Goal: Book appointment/travel/reservation

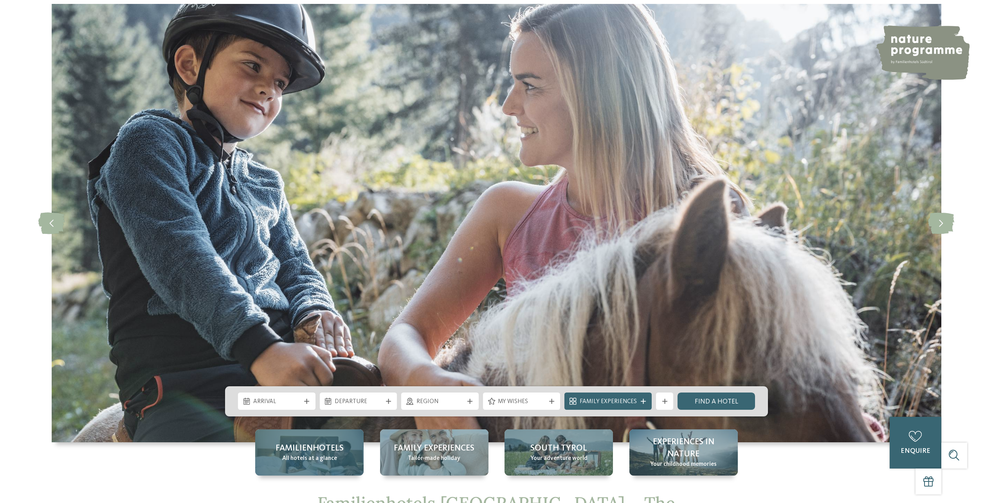
scroll to position [196, 0]
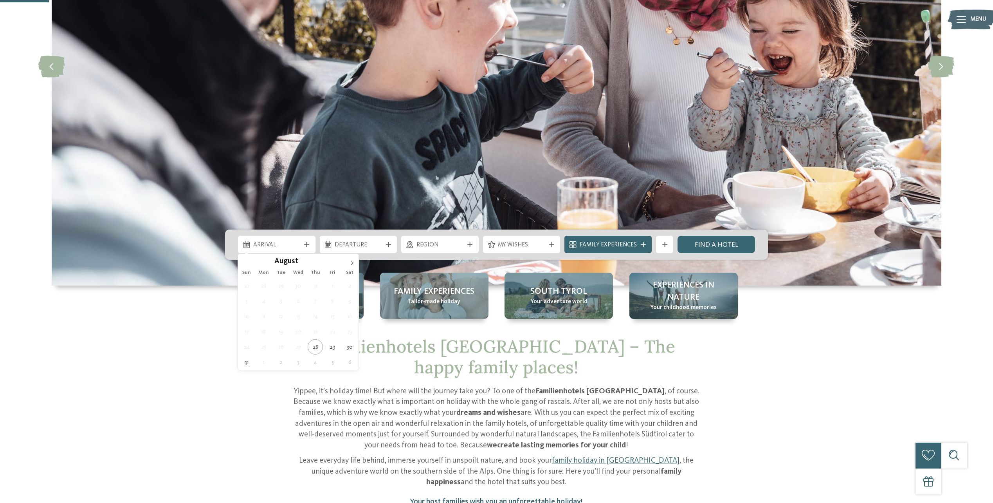
click at [309, 247] on icon at bounding box center [306, 244] width 5 height 5
click at [348, 260] on span at bounding box center [351, 260] width 13 height 13
click at [349, 264] on icon at bounding box center [351, 262] width 5 height 5
type div "07.11.2025"
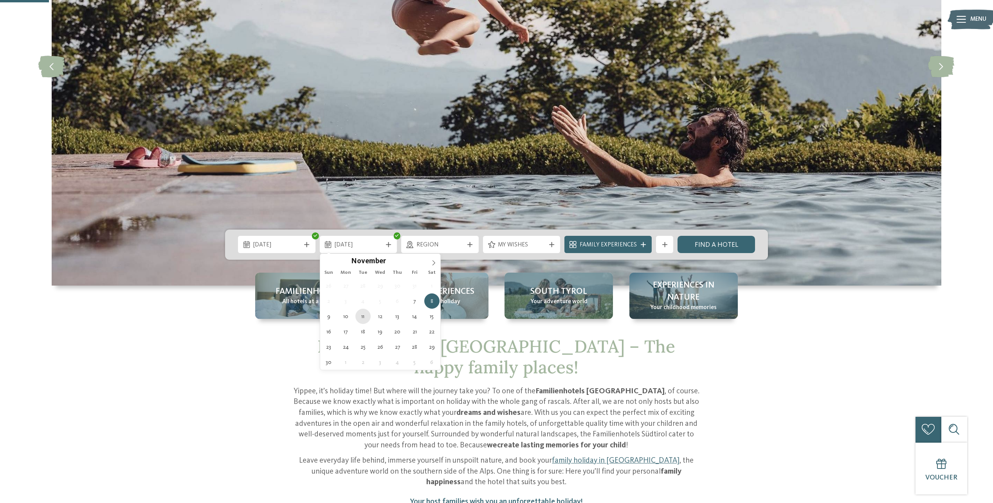
type div "11.11.2025"
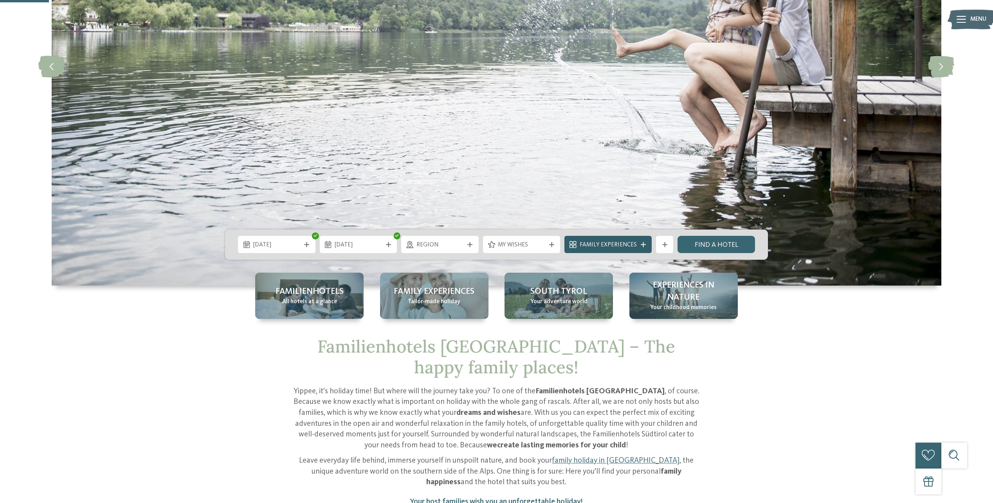
click at [607, 245] on span "Family Experiences" at bounding box center [608, 245] width 57 height 9
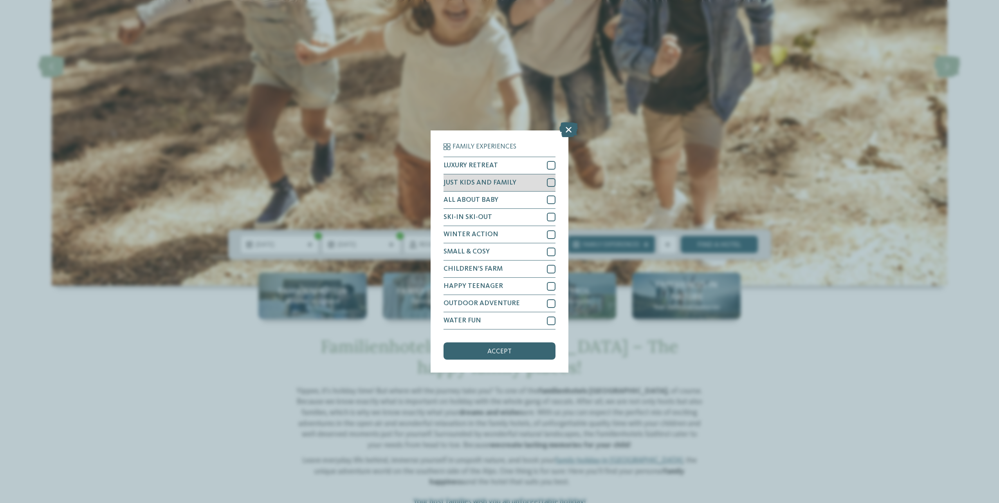
click at [507, 185] on span "JUST KIDS AND FAMILY" at bounding box center [479, 182] width 73 height 7
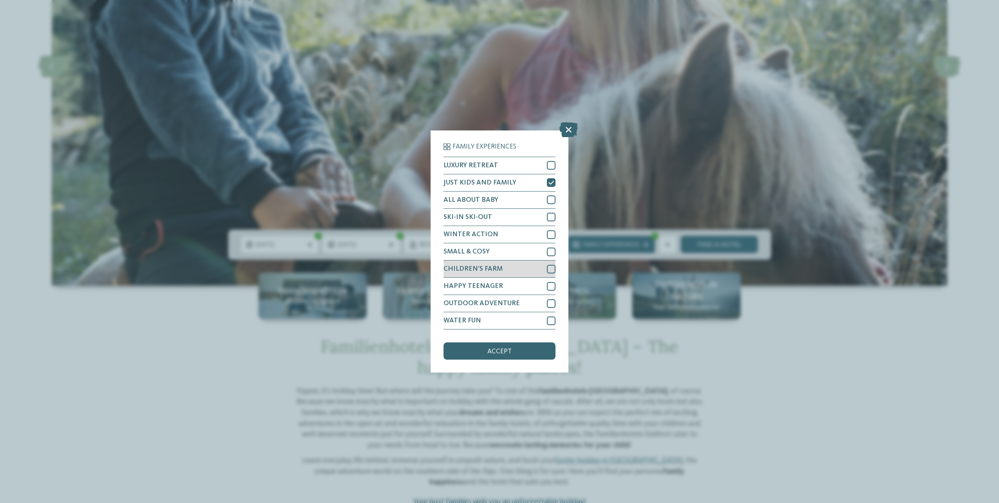
click at [472, 268] on span "CHILDREN’S FARM" at bounding box center [472, 268] width 59 height 7
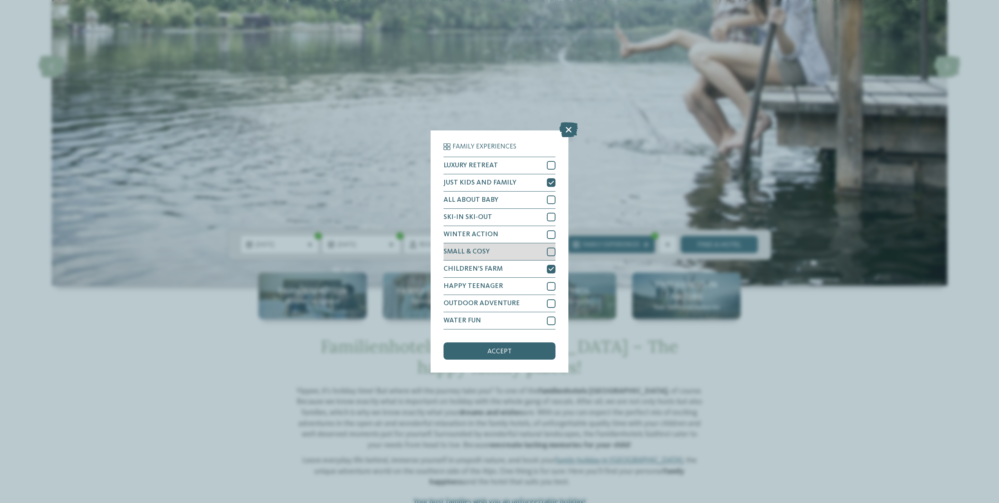
click at [477, 249] on span "SMALL & COSY" at bounding box center [466, 251] width 46 height 7
click at [507, 353] on span "accept" at bounding box center [499, 351] width 24 height 7
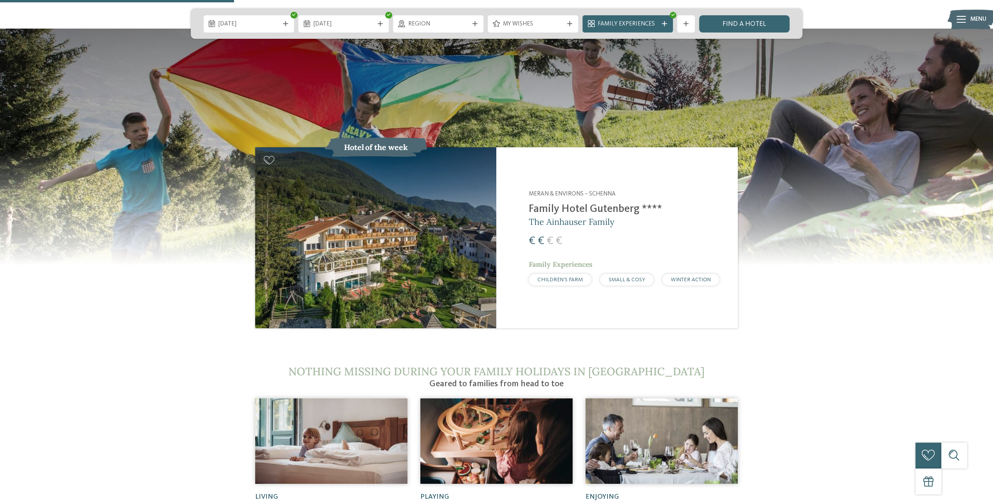
scroll to position [900, 0]
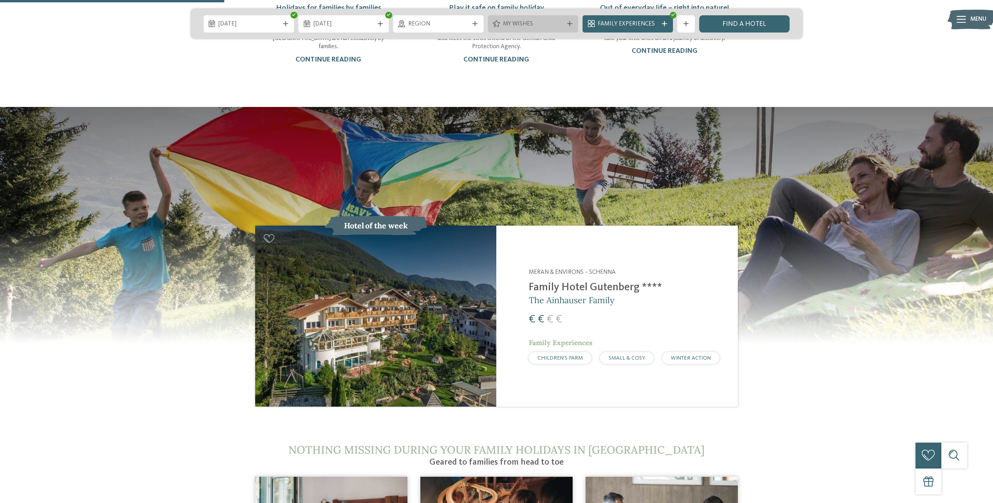
click at [530, 24] on span "My wishes" at bounding box center [533, 24] width 60 height 9
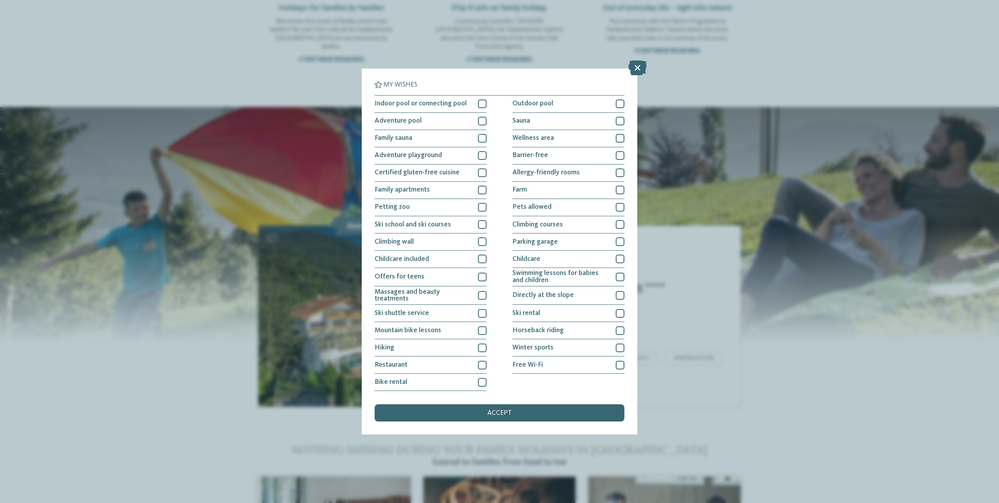
click at [275, 208] on div "My wishes Indoor pool or connecting pool Outdoor pool" at bounding box center [499, 251] width 999 height 503
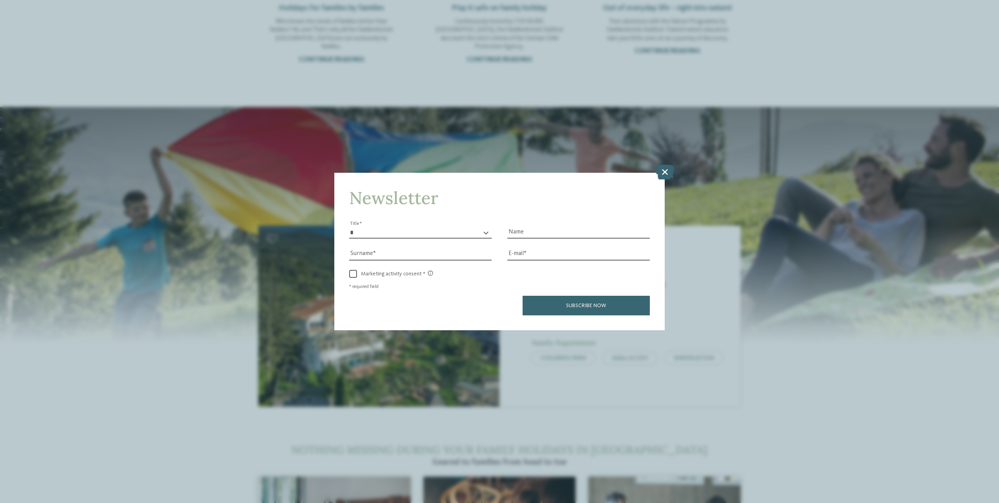
click at [664, 169] on icon at bounding box center [665, 171] width 18 height 15
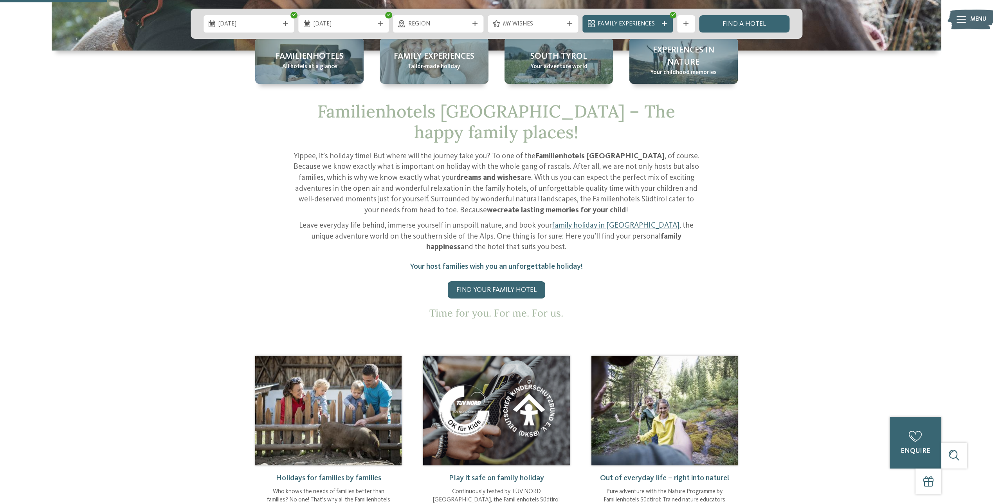
scroll to position [274, 0]
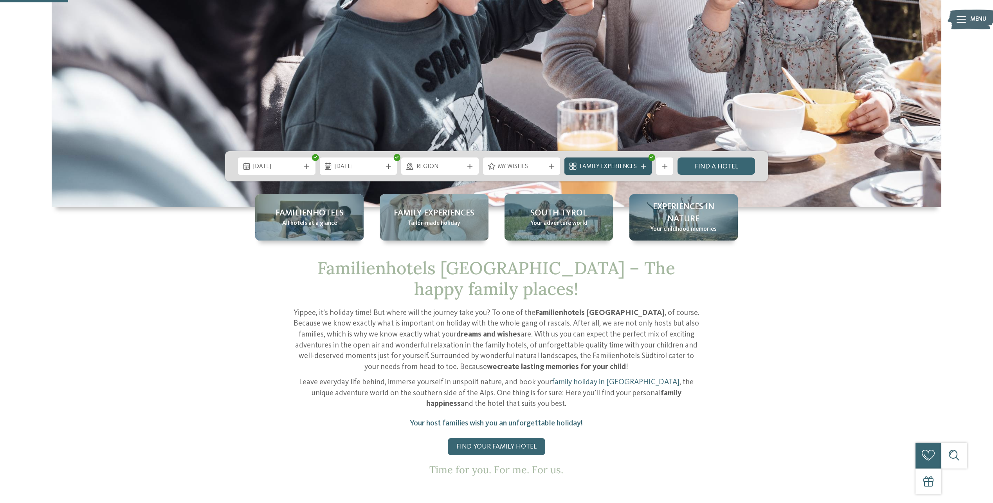
click at [596, 164] on span "Family Experiences" at bounding box center [608, 166] width 57 height 9
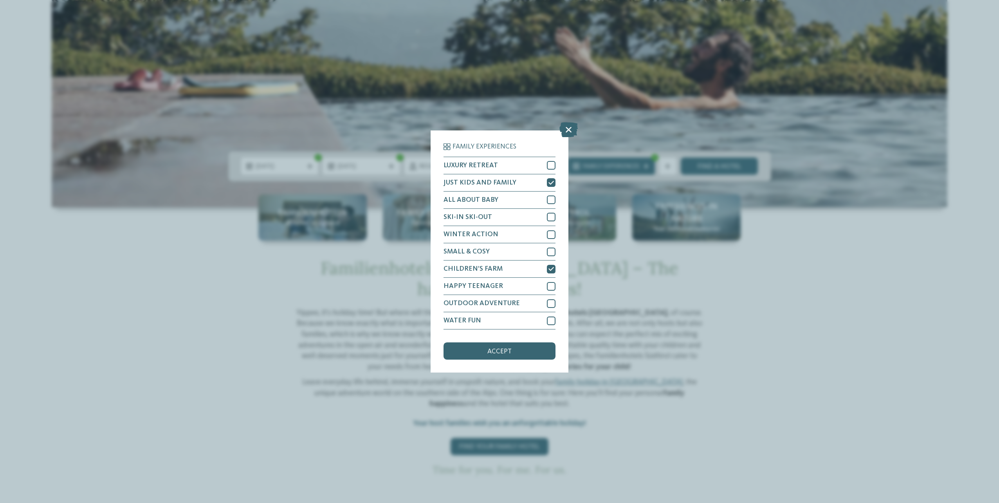
click at [663, 162] on div "Family Experiences LUXURY RETREAT JUST KIDS AND FAMILY" at bounding box center [499, 251] width 999 height 503
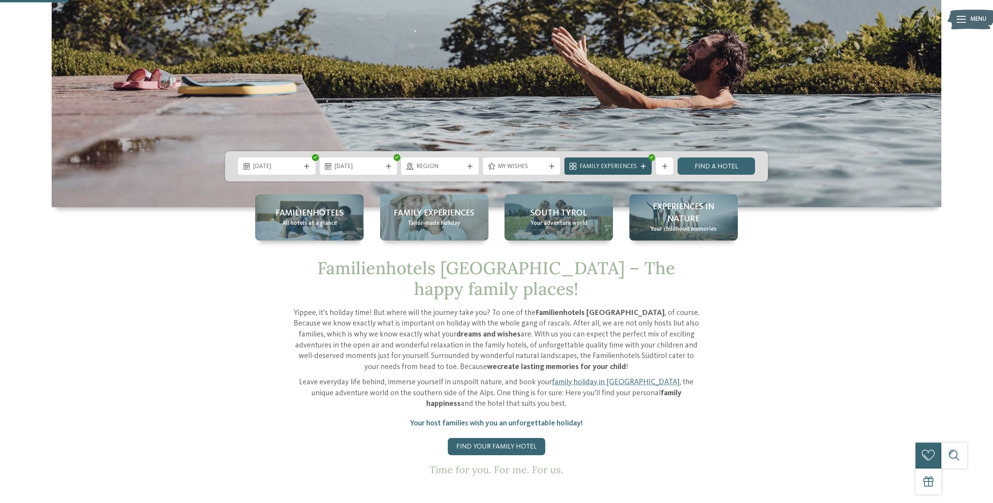
click at [646, 166] on div at bounding box center [643, 166] width 9 height 5
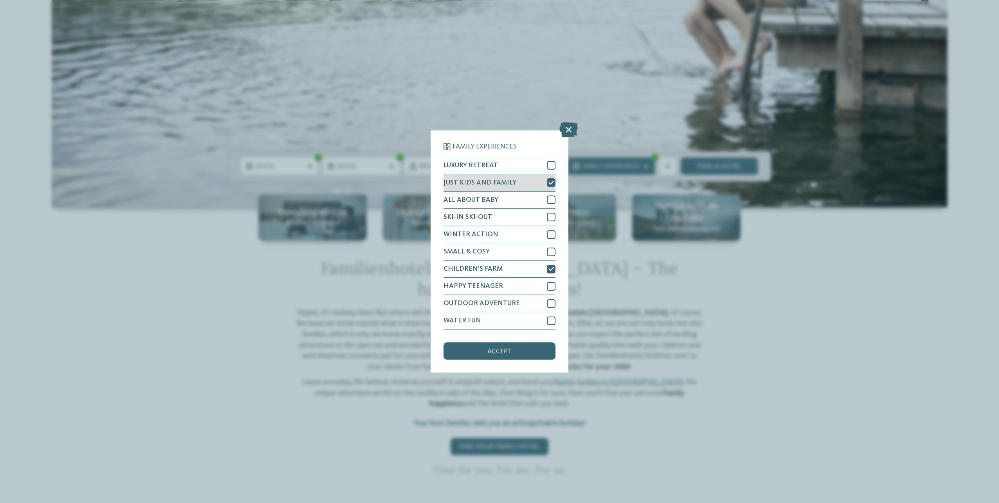
click at [515, 181] on div "JUST KIDS AND FAMILY" at bounding box center [499, 182] width 112 height 17
click at [516, 267] on div "CHILDREN’S FARM" at bounding box center [499, 268] width 112 height 17
click at [511, 354] on span "accept" at bounding box center [499, 351] width 24 height 7
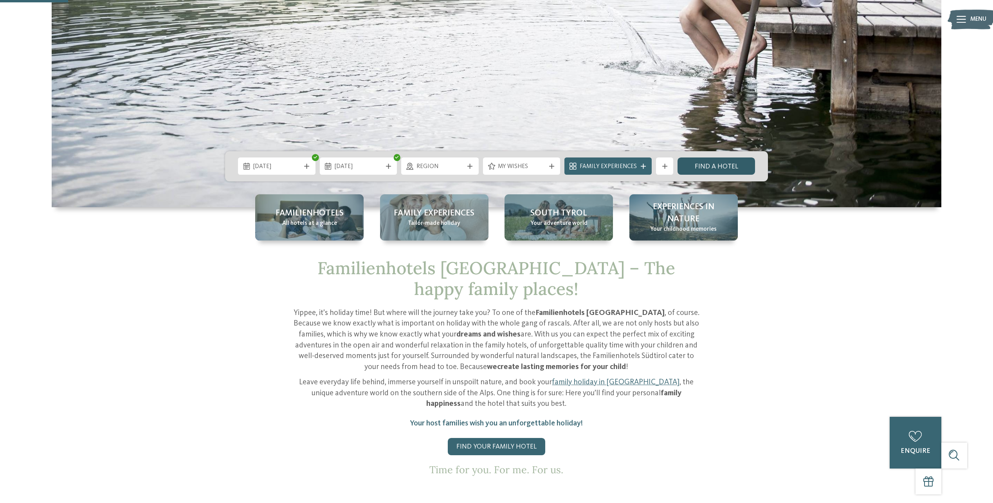
click at [719, 163] on link "Find a hotel" at bounding box center [715, 165] width 77 height 17
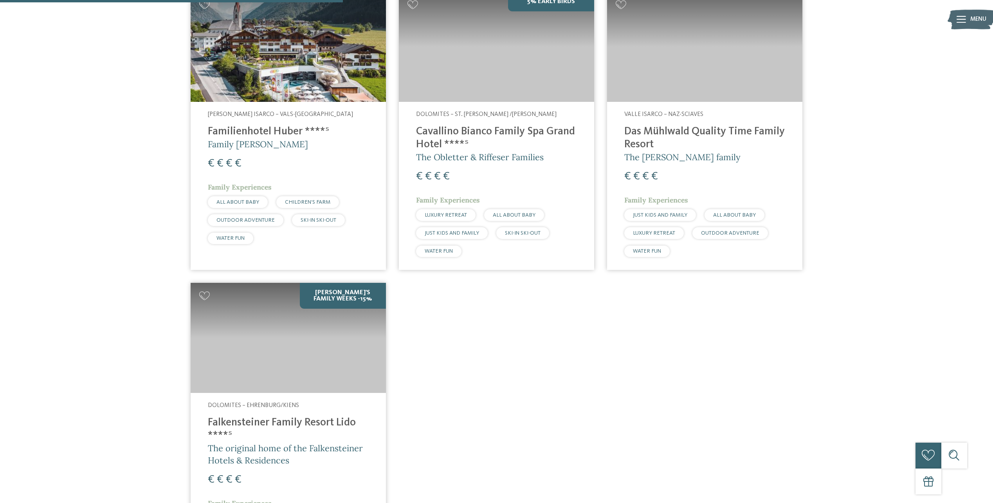
scroll to position [305, 0]
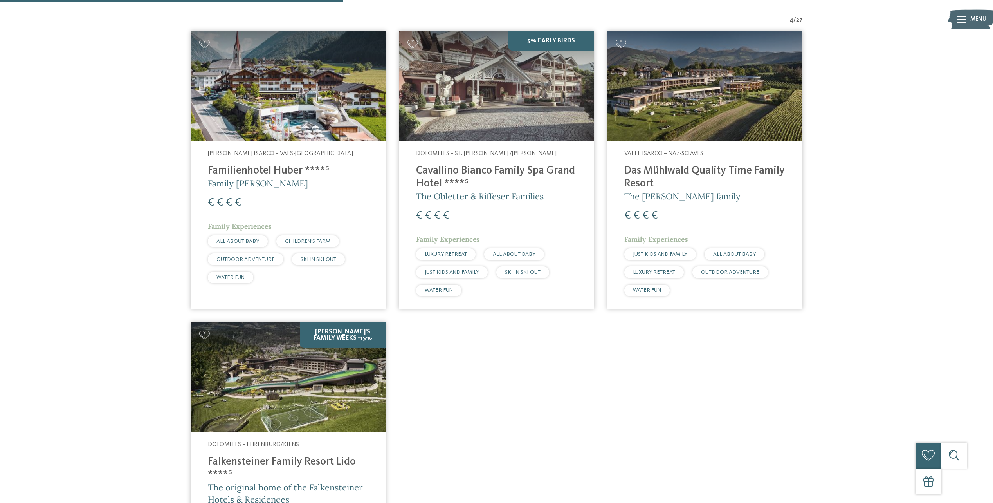
click at [277, 164] on h4 "Familienhotel Huber ****ˢ" at bounding box center [288, 170] width 161 height 13
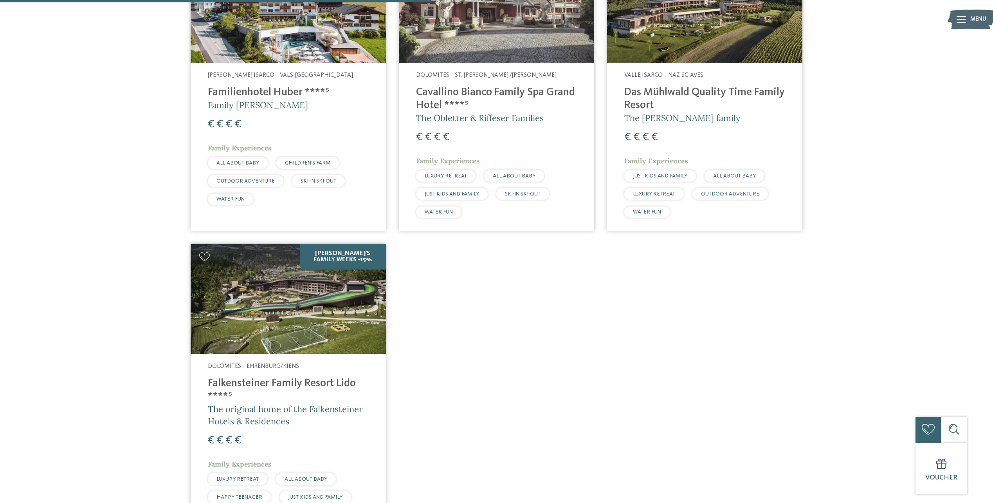
scroll to position [227, 0]
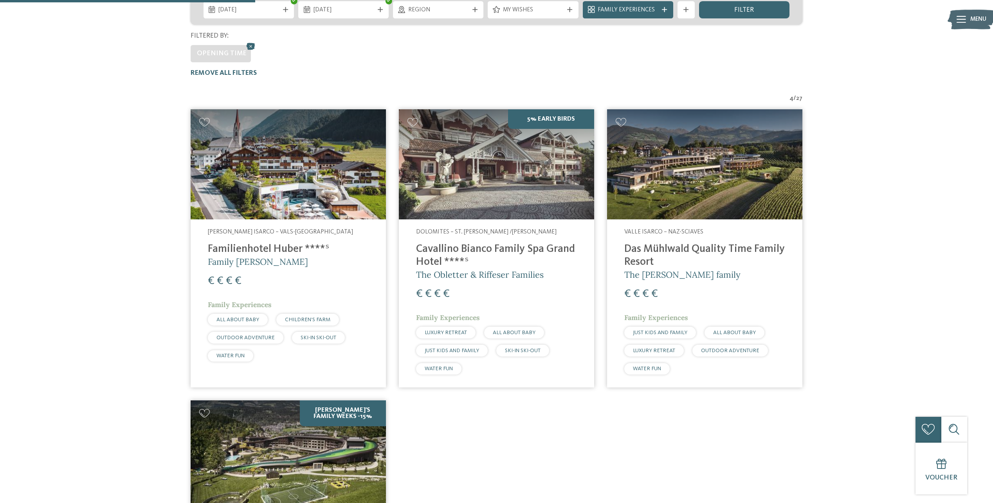
click at [695, 243] on h4 "Das Mühlwald Quality Time Family Resort" at bounding box center [704, 256] width 161 height 26
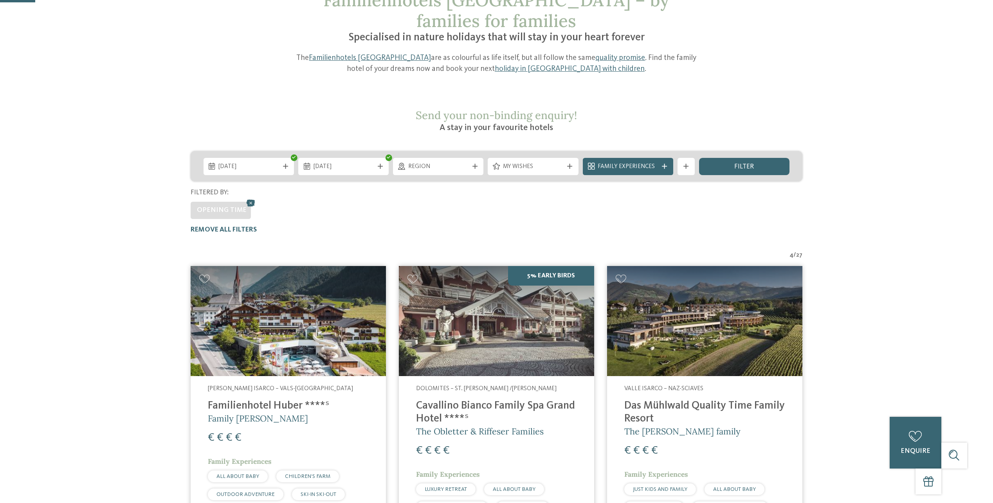
scroll to position [0, 0]
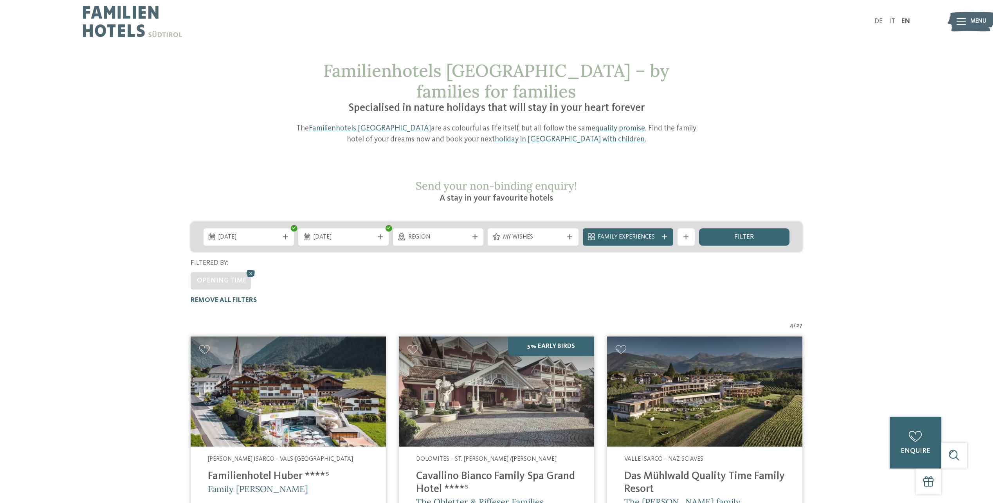
click at [146, 29] on img at bounding box center [132, 21] width 99 height 43
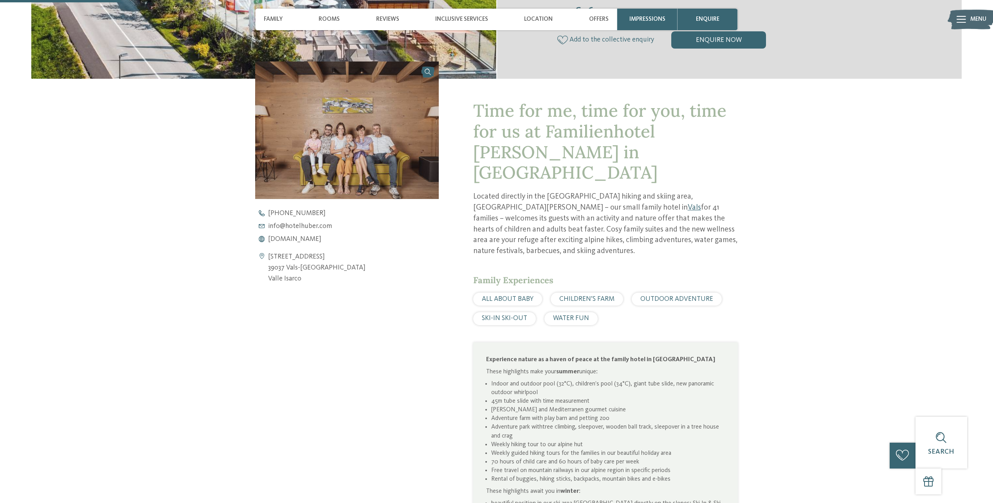
scroll to position [352, 0]
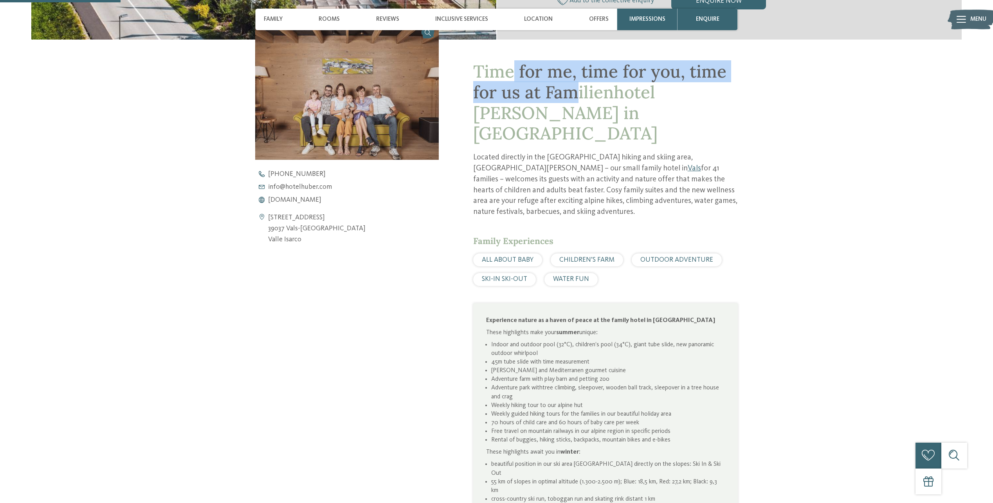
drag, startPoint x: 515, startPoint y: 76, endPoint x: 573, endPoint y: 94, distance: 60.8
click at [573, 94] on span "Time for me, time for you, time for us at Familienhotel Huber in Vals" at bounding box center [599, 102] width 253 height 84
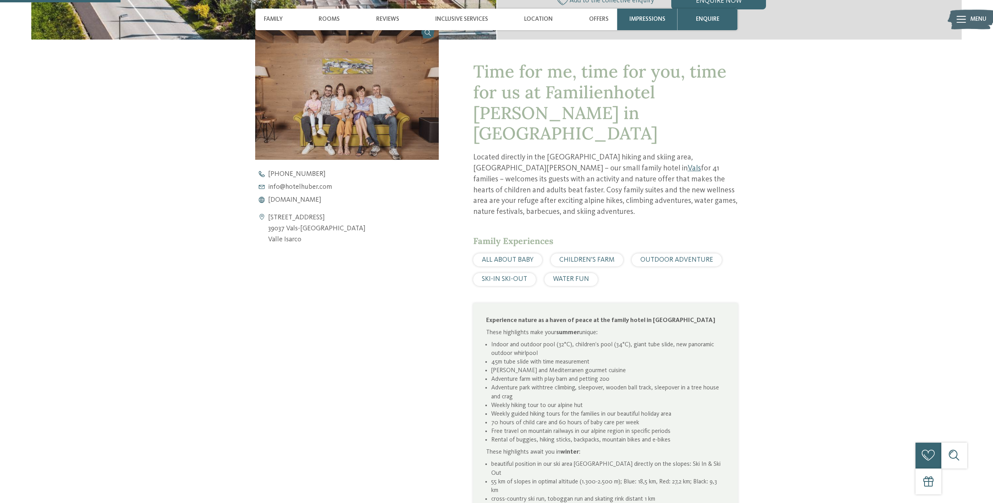
drag, startPoint x: 573, startPoint y: 94, endPoint x: 609, endPoint y: 123, distance: 46.5
click at [609, 125] on div "Time for me, time for you, time for us at Familienhotel Huber in Vals Located d…" at bounding box center [605, 343] width 265 height 564
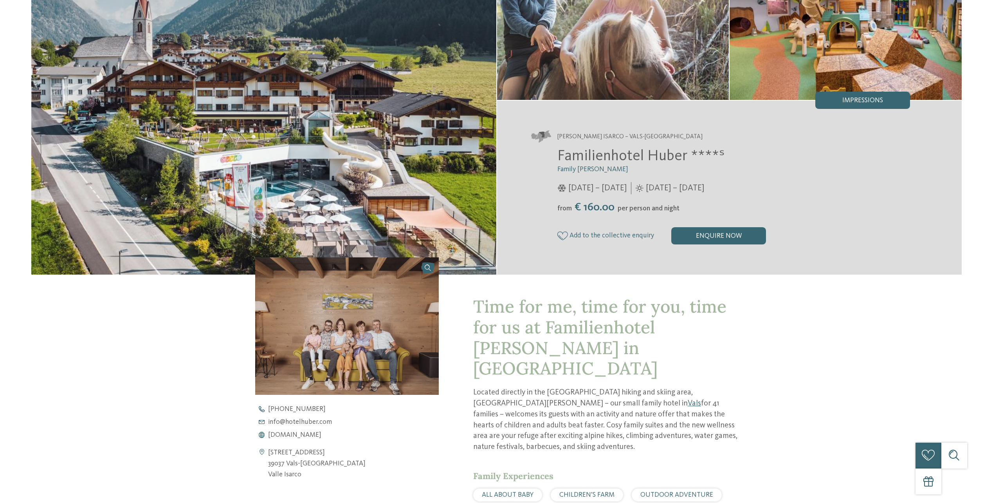
scroll to position [0, 0]
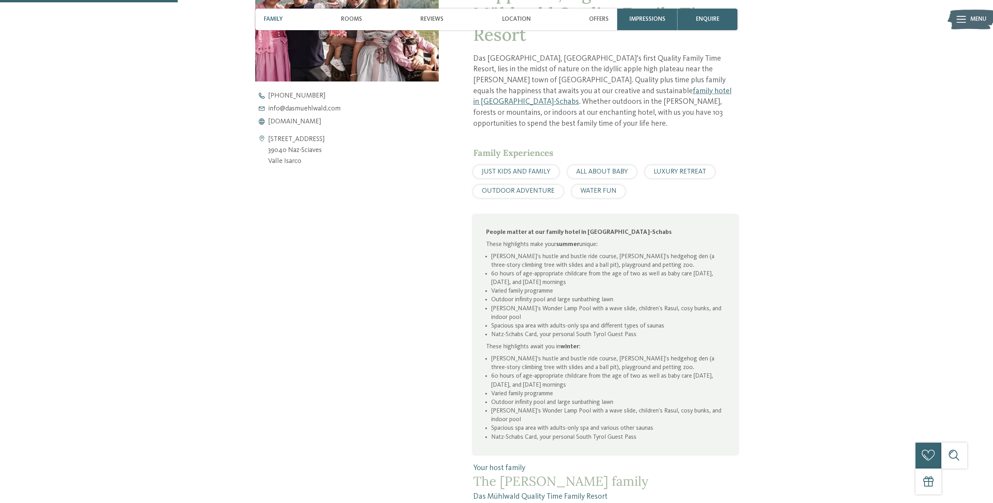
scroll to position [509, 0]
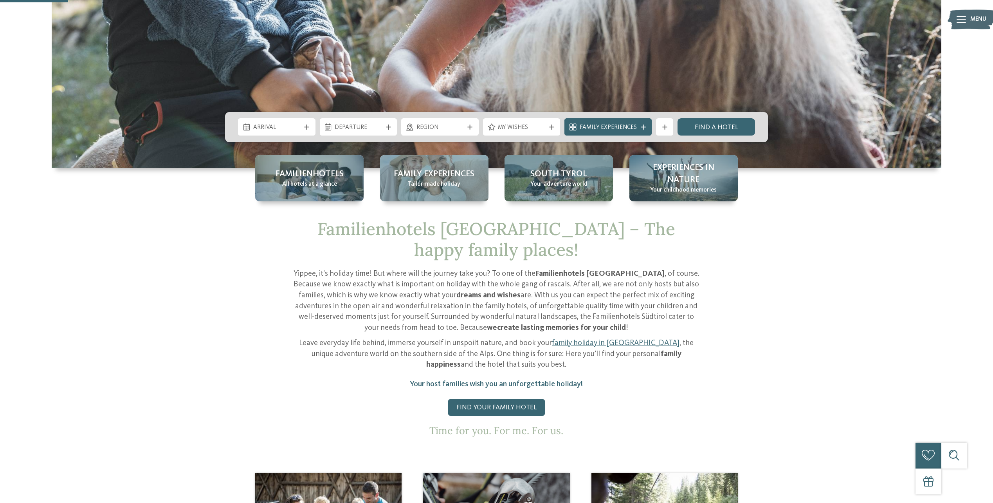
scroll to position [352, 0]
